Goal: Information Seeking & Learning: Check status

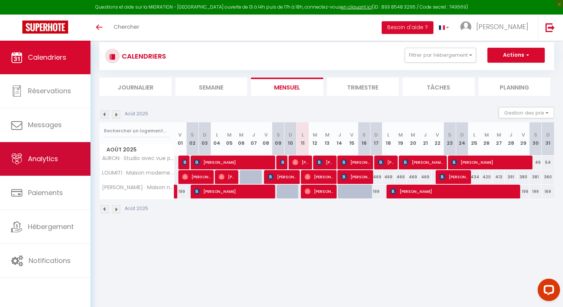
click at [60, 165] on link "Analytics" at bounding box center [45, 159] width 91 height 34
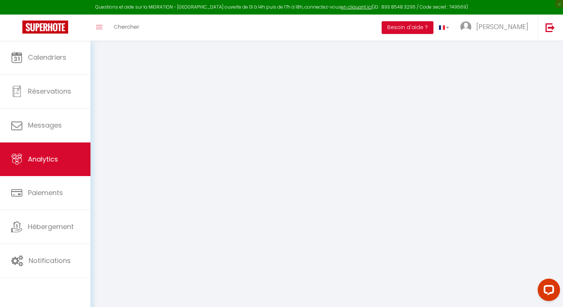
select select "2025"
select select "8"
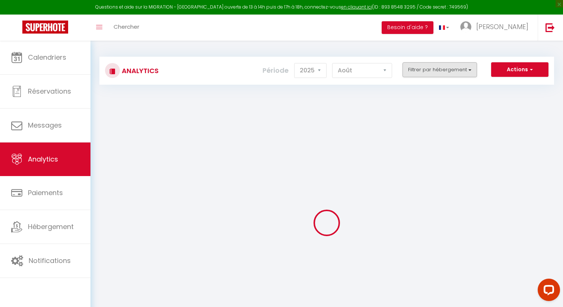
checkbox input "false"
checkbox jardin "false"
checkbox - "false"
checkbox calme "false"
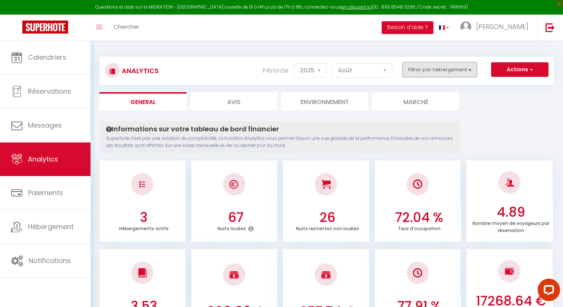
click at [465, 70] on button "Filtrer par hébergement" at bounding box center [440, 69] width 75 height 15
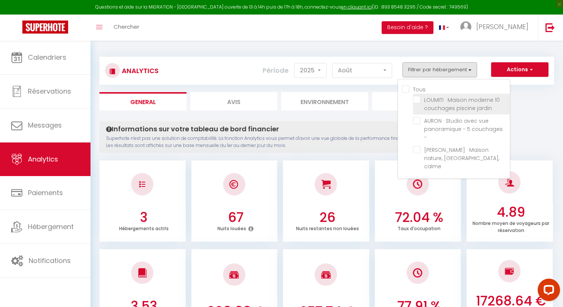
click at [420, 100] on jardin "checkbox" at bounding box center [461, 99] width 97 height 7
checkbox jardin "true"
checkbox - "false"
checkbox calme "false"
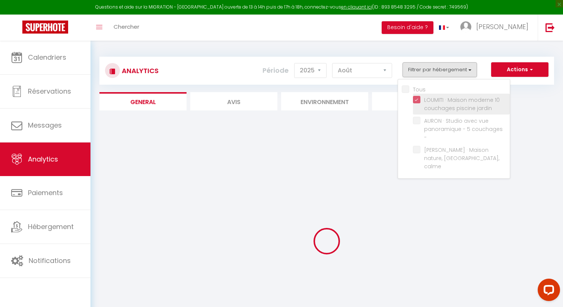
checkbox - "false"
checkbox calme "false"
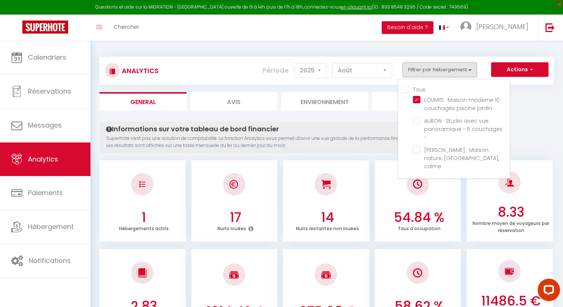
click at [528, 109] on ul "General Avis Environnement Marché" at bounding box center [327, 101] width 455 height 18
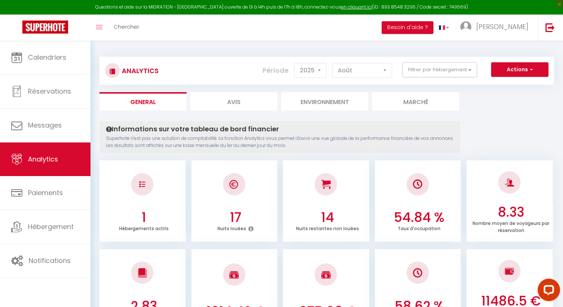
scroll to position [0, 0]
click at [375, 73] on select "[PERSON_NAME] Mars [PERSON_NAME] Juin Juillet Août Septembre Octobre Novembre D…" at bounding box center [362, 70] width 60 height 15
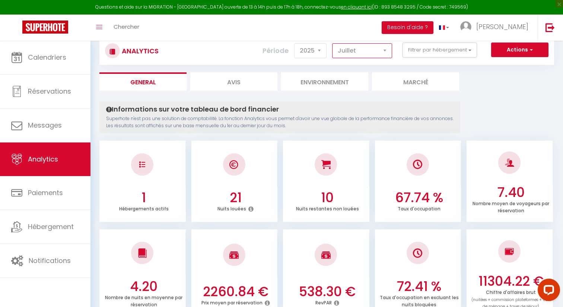
scroll to position [0, 0]
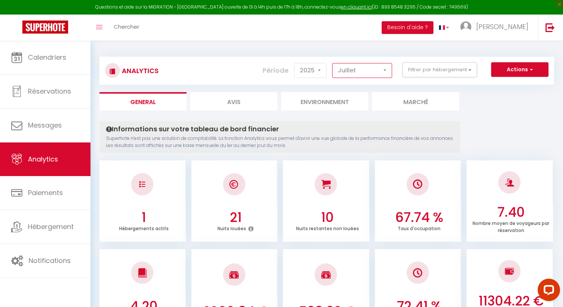
click at [382, 71] on select "[PERSON_NAME] Mars [PERSON_NAME] Juin Juillet Août Septembre Octobre Novembre D…" at bounding box center [362, 70] width 60 height 15
select select "6"
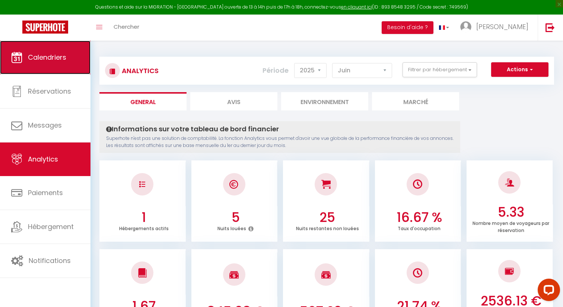
click at [63, 63] on link "Calendriers" at bounding box center [45, 58] width 91 height 34
